Goal: Task Accomplishment & Management: Manage account settings

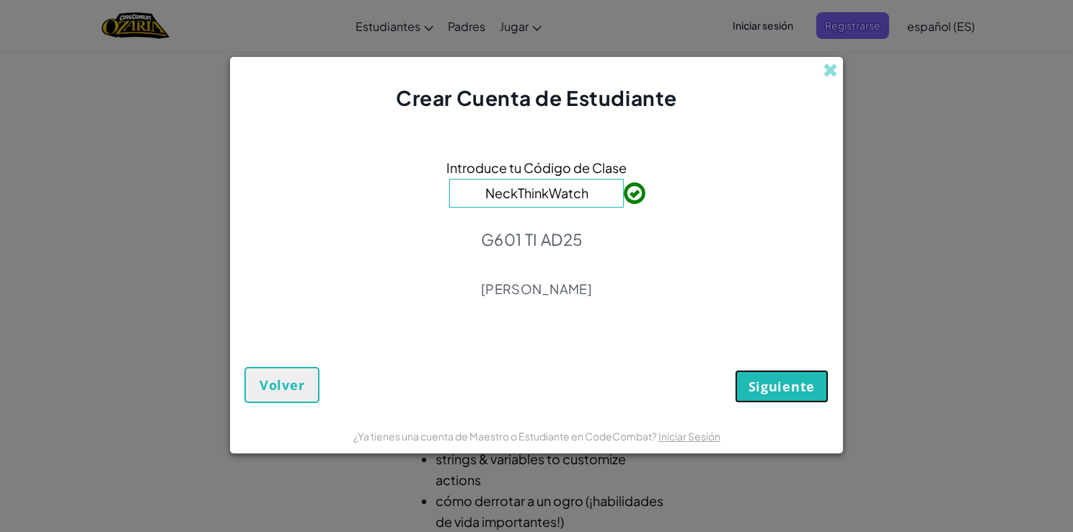
click at [796, 380] on span "Siguiente" at bounding box center [781, 386] width 66 height 17
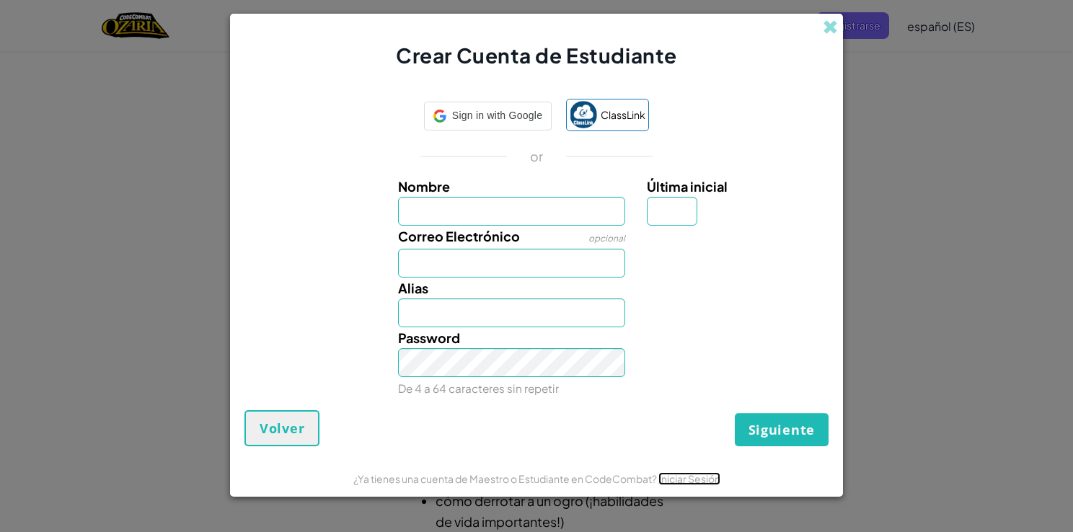
click at [699, 478] on link "Iniciar Sesión" at bounding box center [689, 478] width 62 height 13
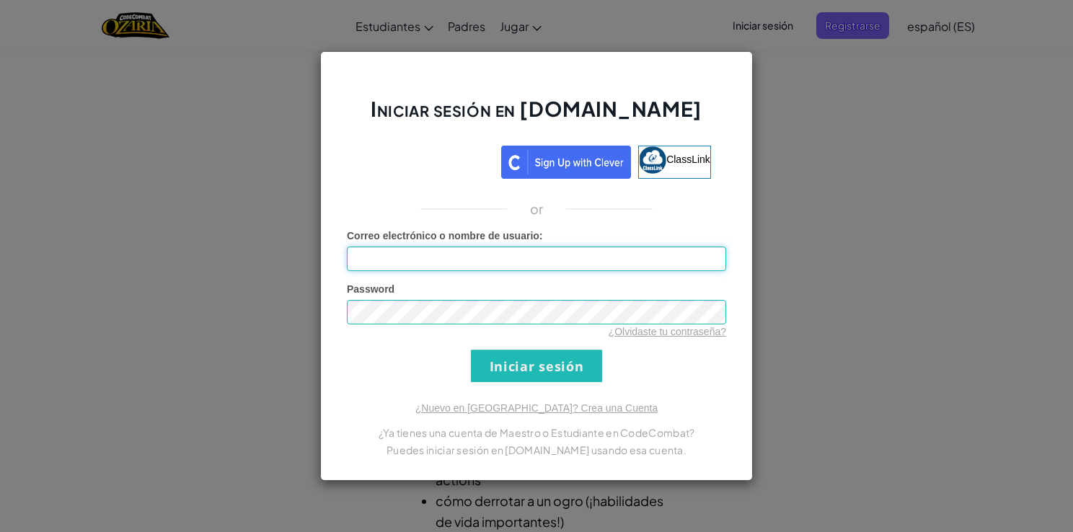
click at [572, 266] on input "Correo electrónico o nombre de usuario :" at bounding box center [536, 259] width 379 height 25
type input "[EMAIL_ADDRESS][DOMAIN_NAME]"
click at [471, 350] on input "Iniciar sesión" at bounding box center [536, 366] width 131 height 32
